Goal: Task Accomplishment & Management: Use online tool/utility

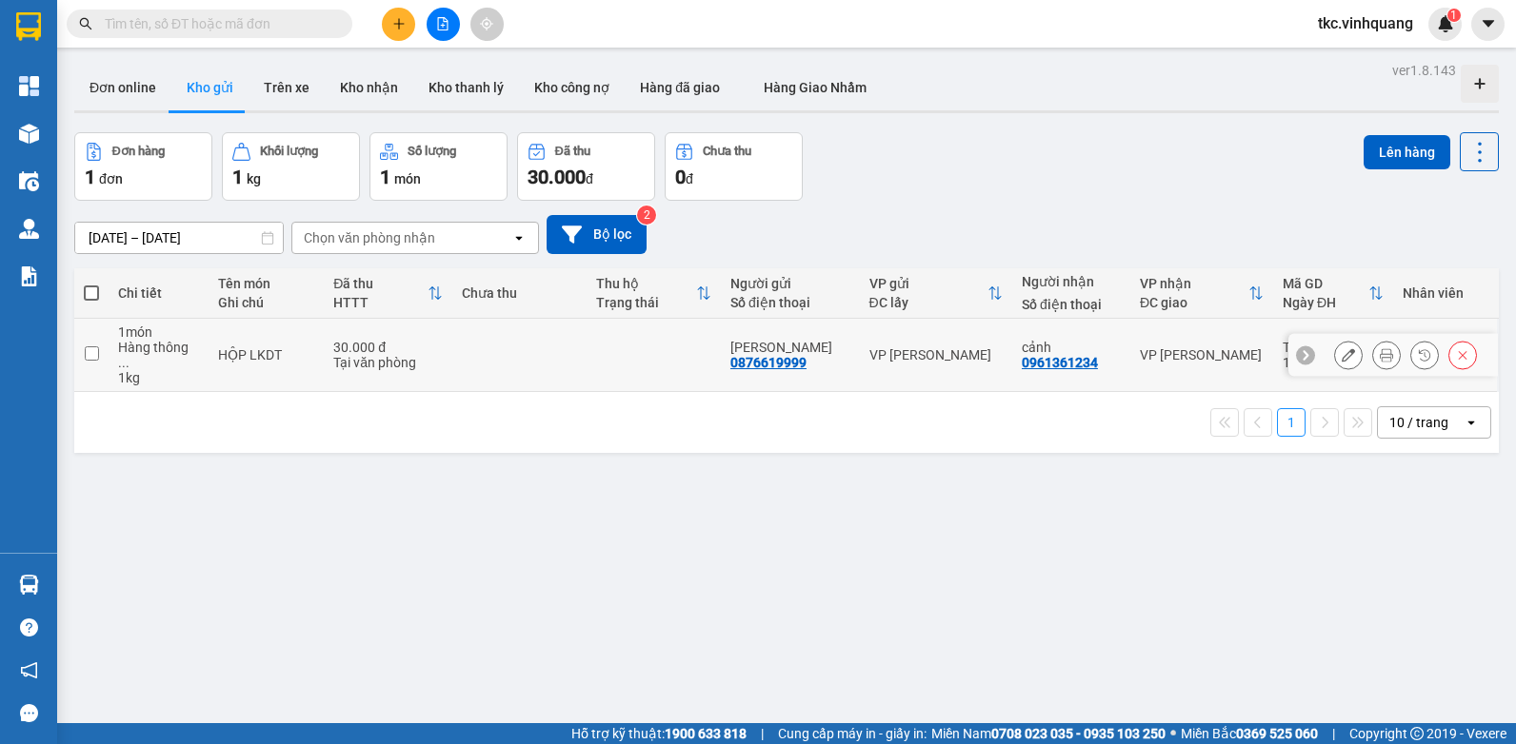
click at [665, 340] on td at bounding box center [653, 355] width 134 height 73
checkbox input "true"
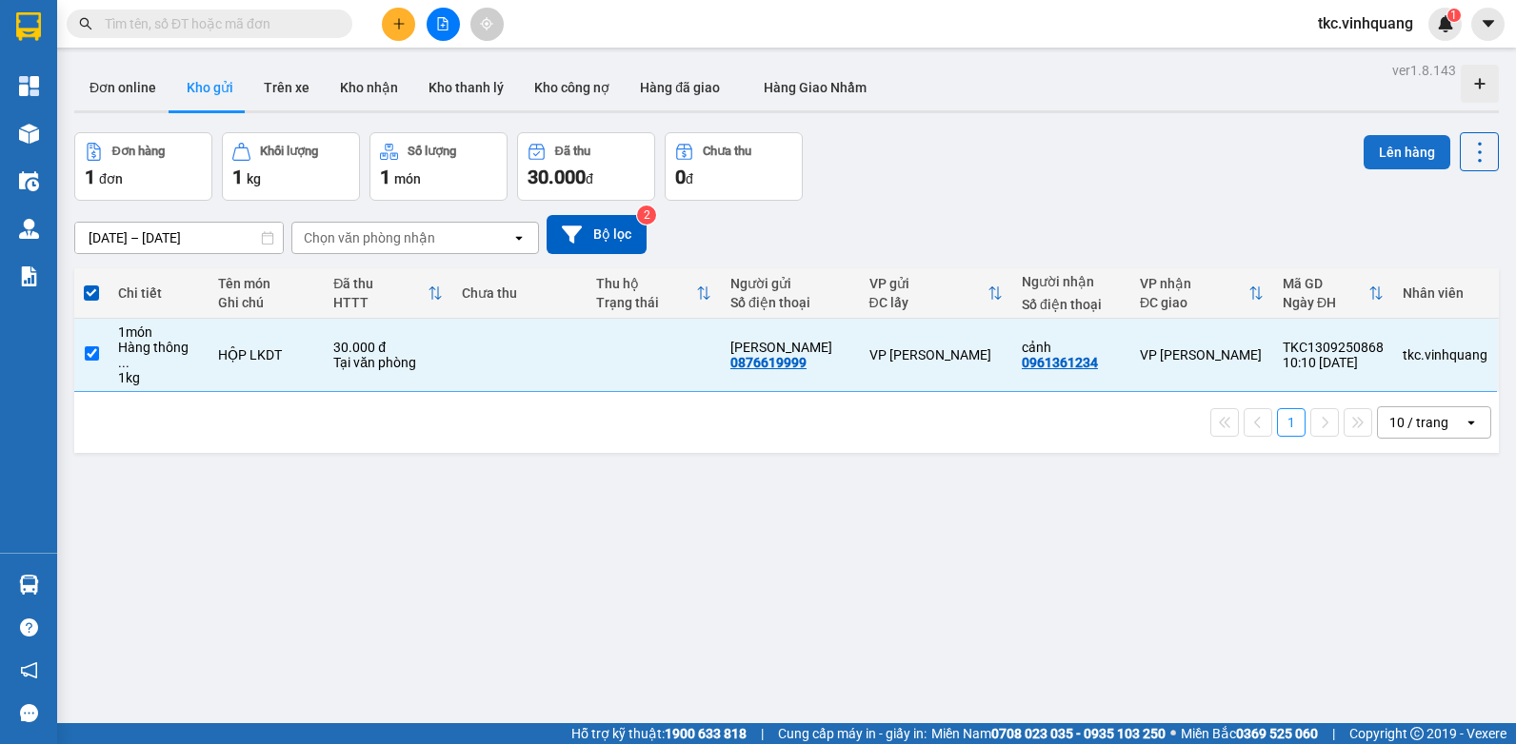
click at [1396, 145] on button "Lên hàng" at bounding box center [1406, 152] width 87 height 34
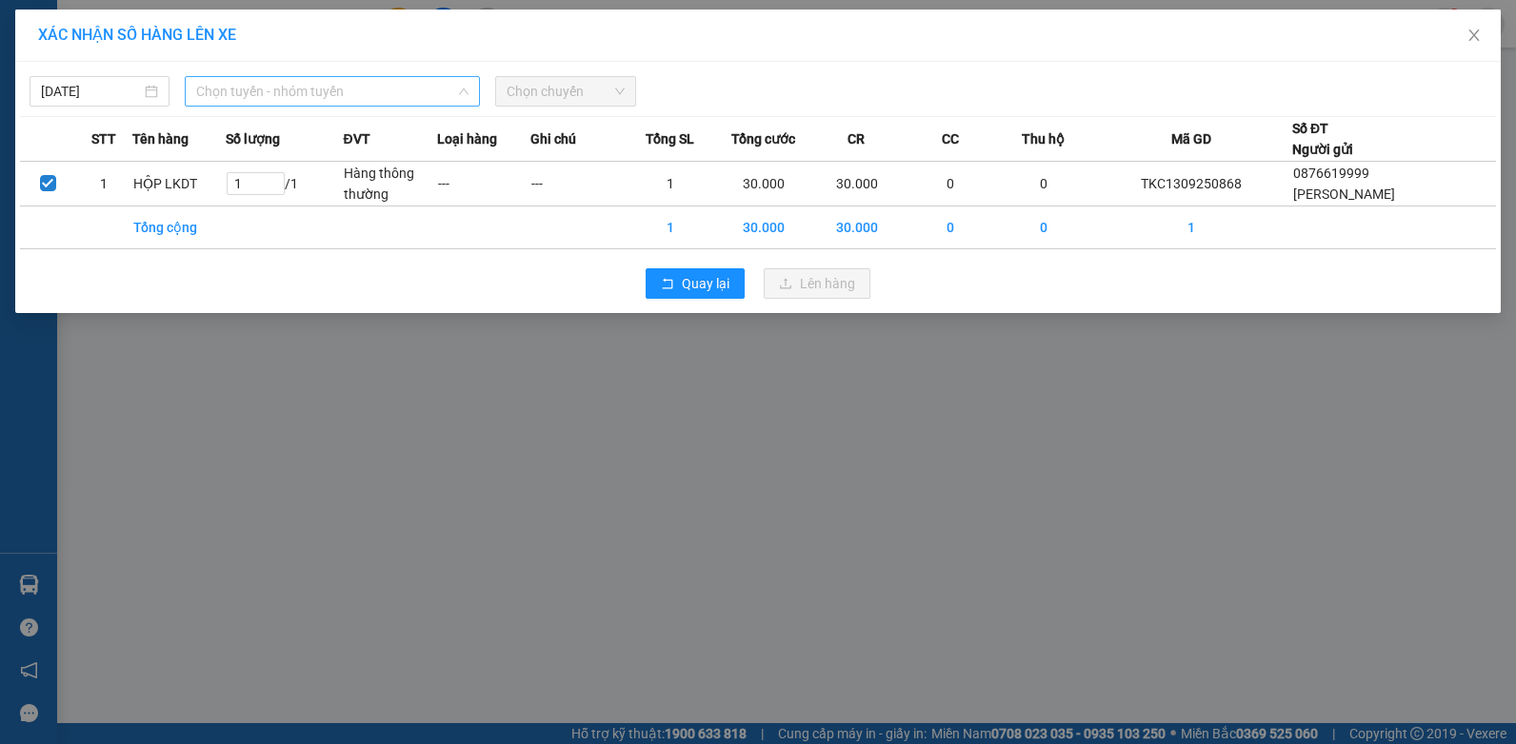
click at [346, 98] on span "Chọn tuyến - nhóm tuyến" at bounding box center [332, 91] width 272 height 29
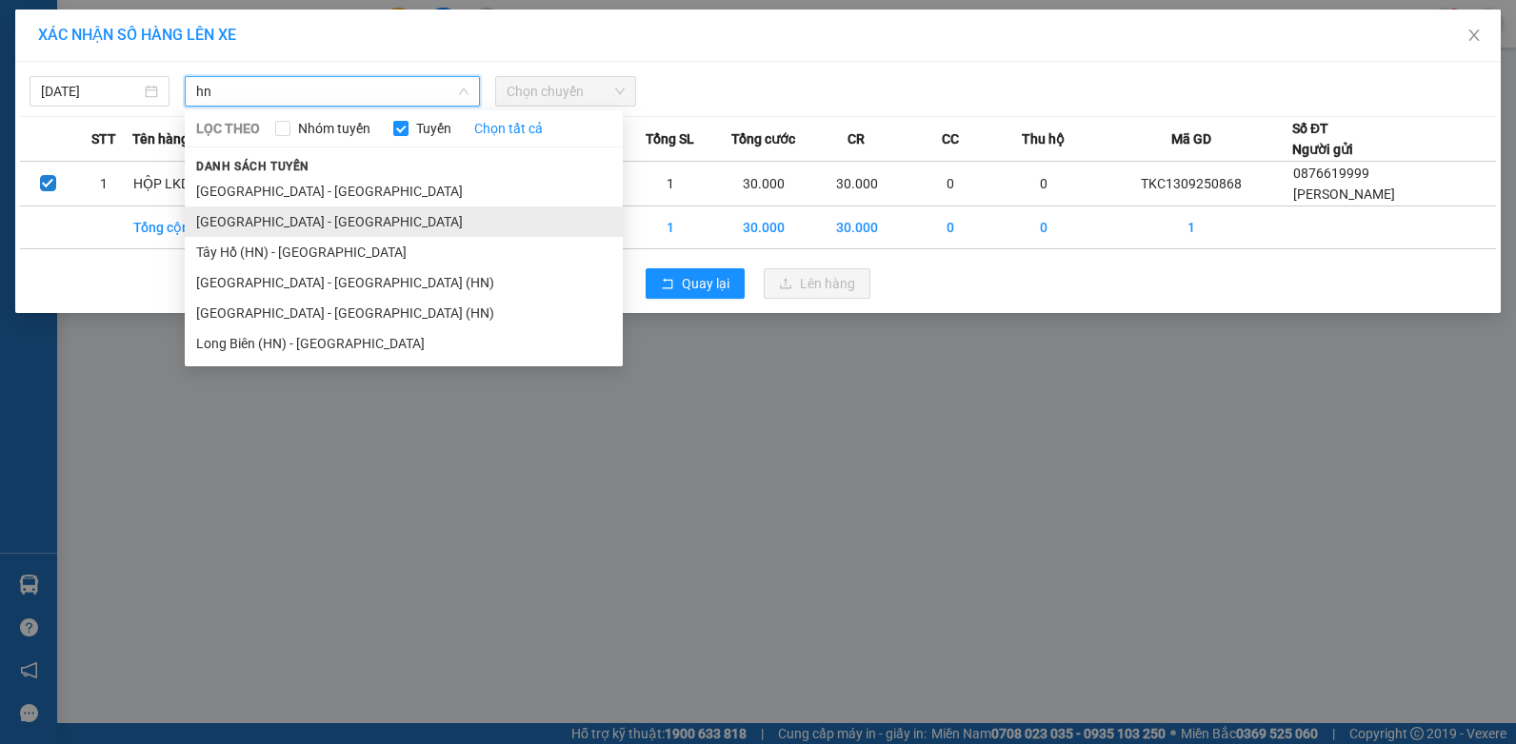
type input "hn"
click at [275, 222] on li "[GEOGRAPHIC_DATA] - [GEOGRAPHIC_DATA]" at bounding box center [404, 222] width 438 height 30
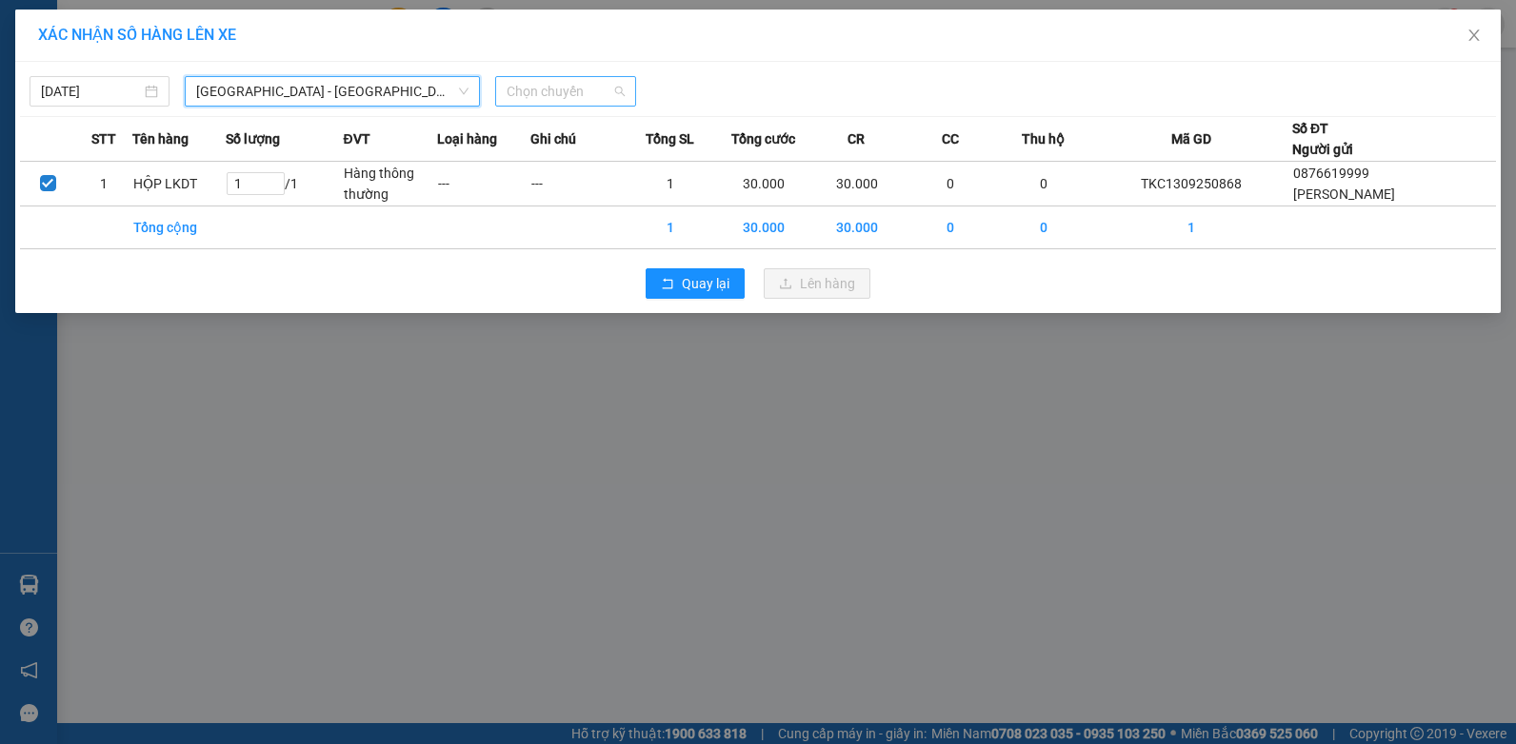
click at [529, 89] on span "Chọn chuyến" at bounding box center [564, 91] width 117 height 29
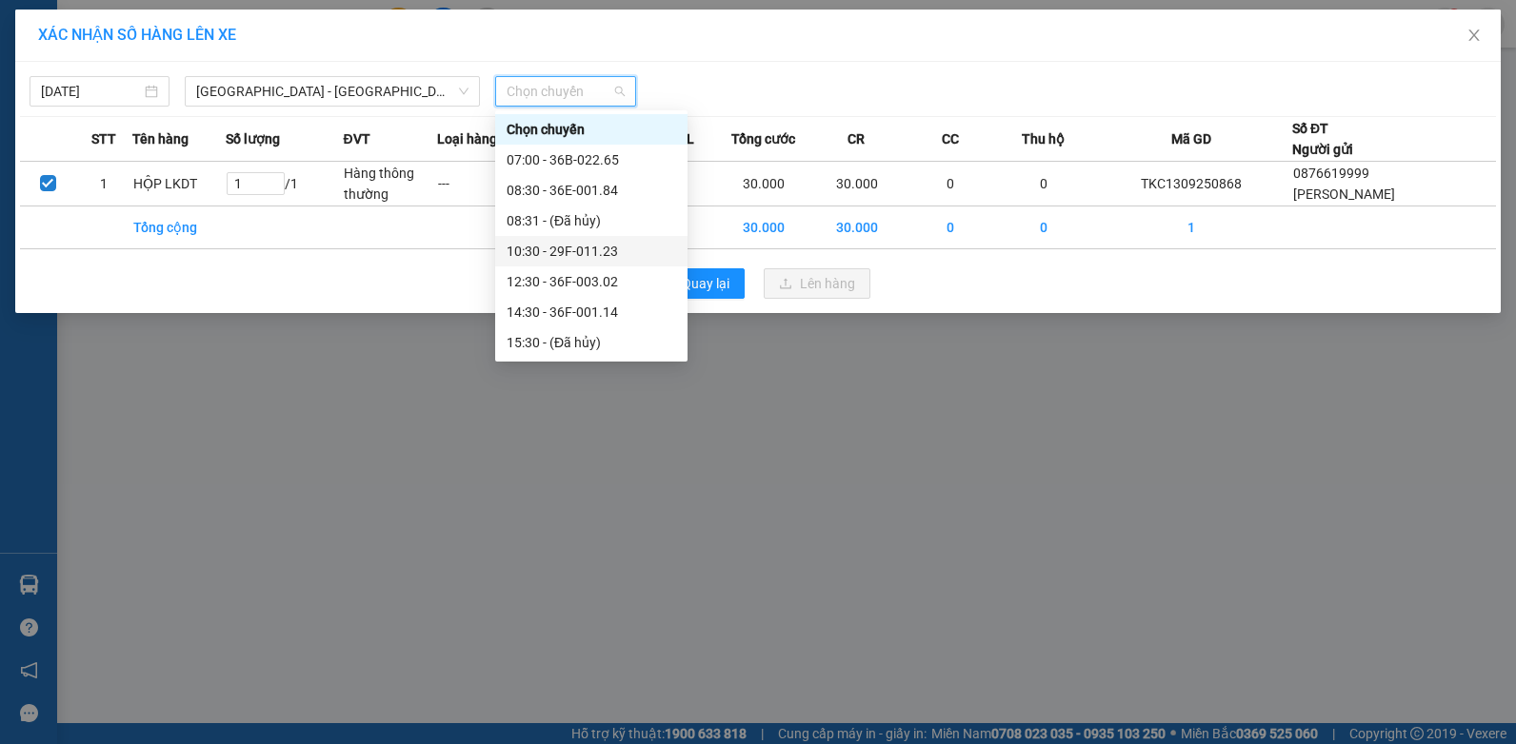
click at [574, 255] on div "10:30 - 29F-011.23" at bounding box center [590, 251] width 169 height 21
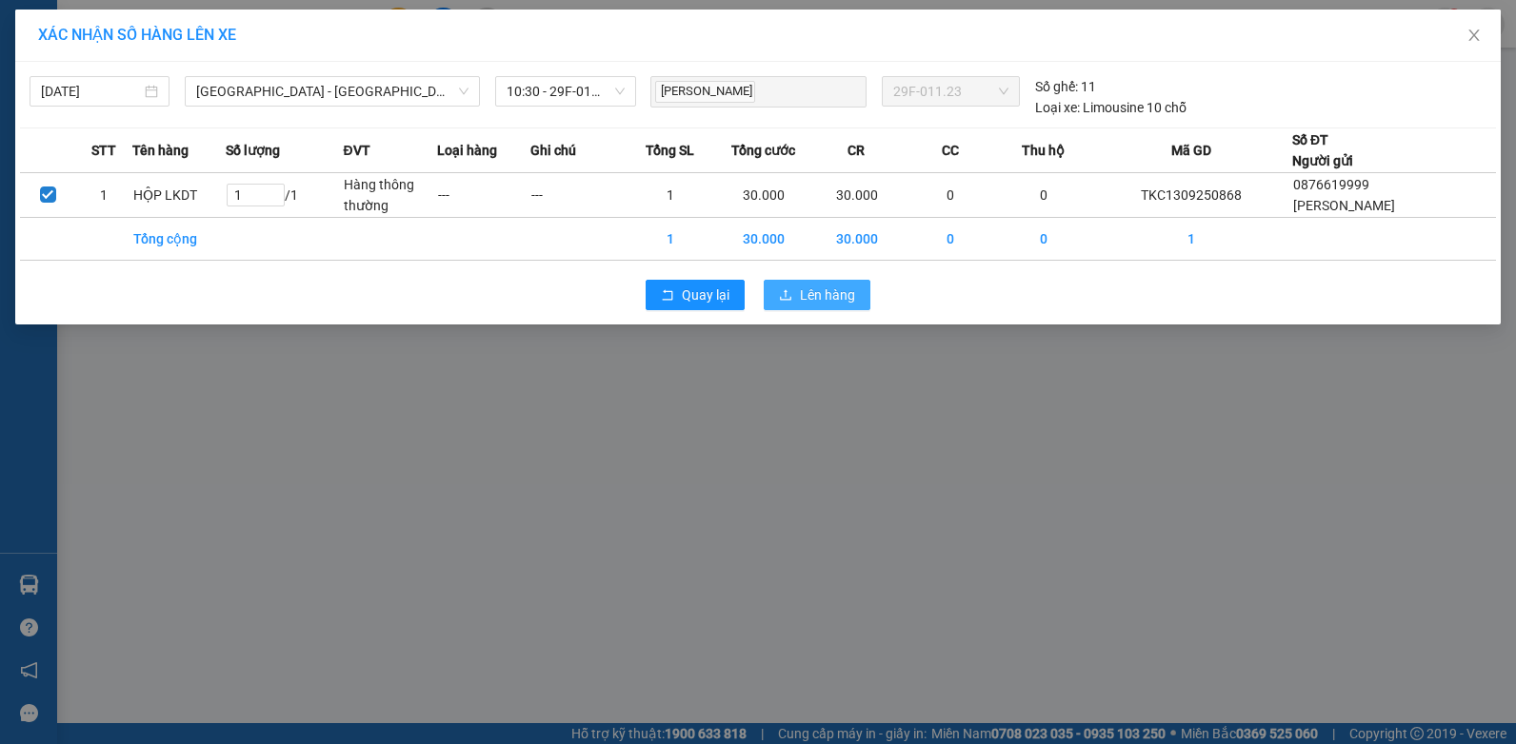
click at [792, 288] on icon "upload" at bounding box center [785, 294] width 13 height 13
